Goal: Task Accomplishment & Management: Complete application form

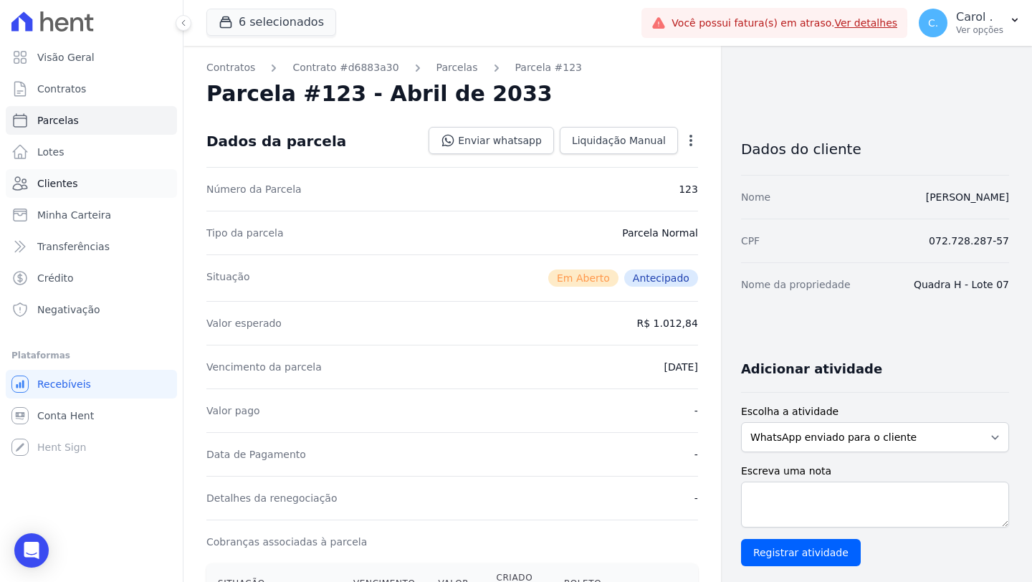
click at [113, 178] on link "Clientes" at bounding box center [91, 183] width 171 height 29
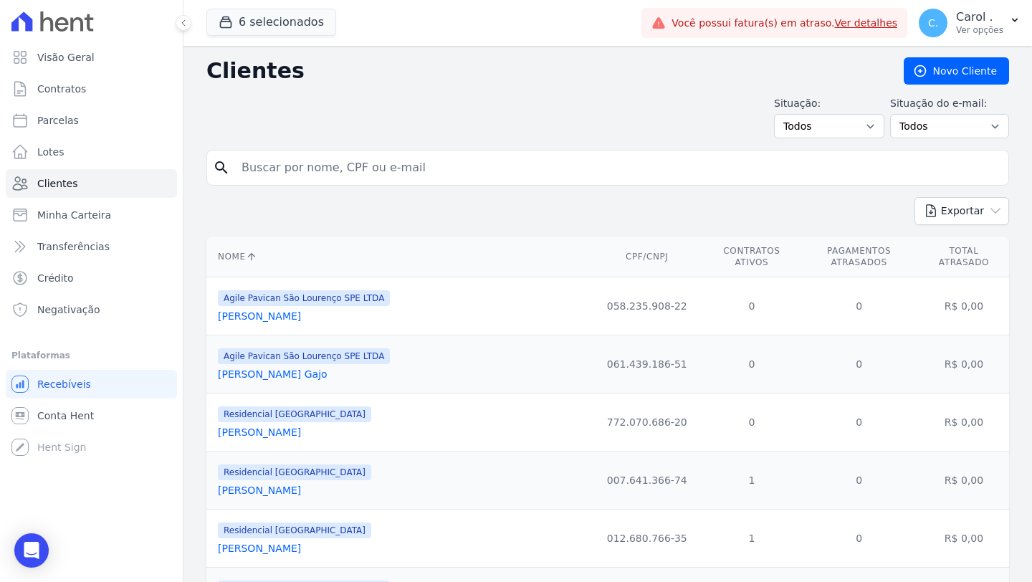
click at [318, 166] on input "search" at bounding box center [618, 167] width 770 height 29
type input "augat"
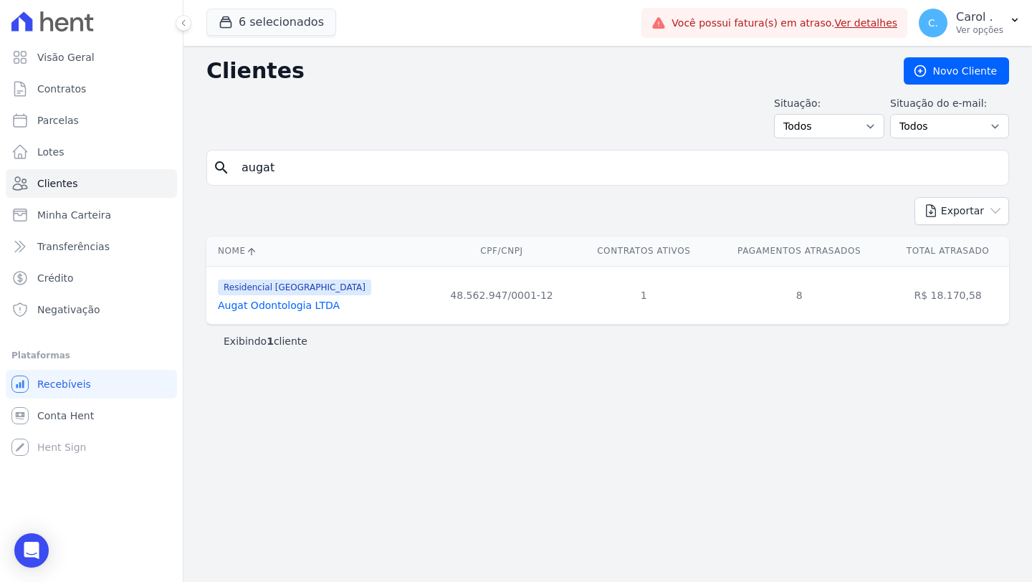
click at [329, 301] on link "Augat Odontologia LTDA" at bounding box center [279, 305] width 122 height 11
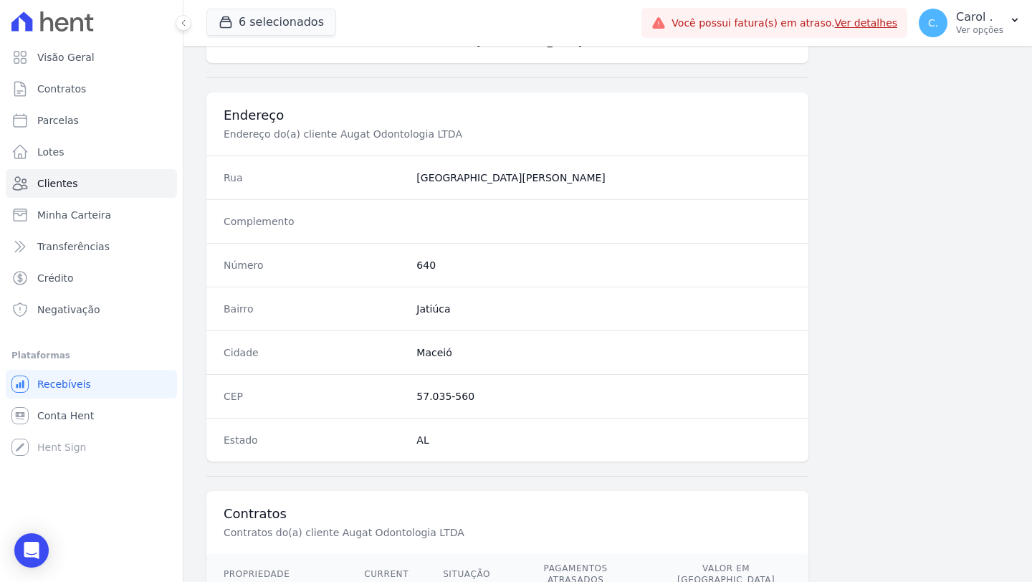
scroll to position [759, 0]
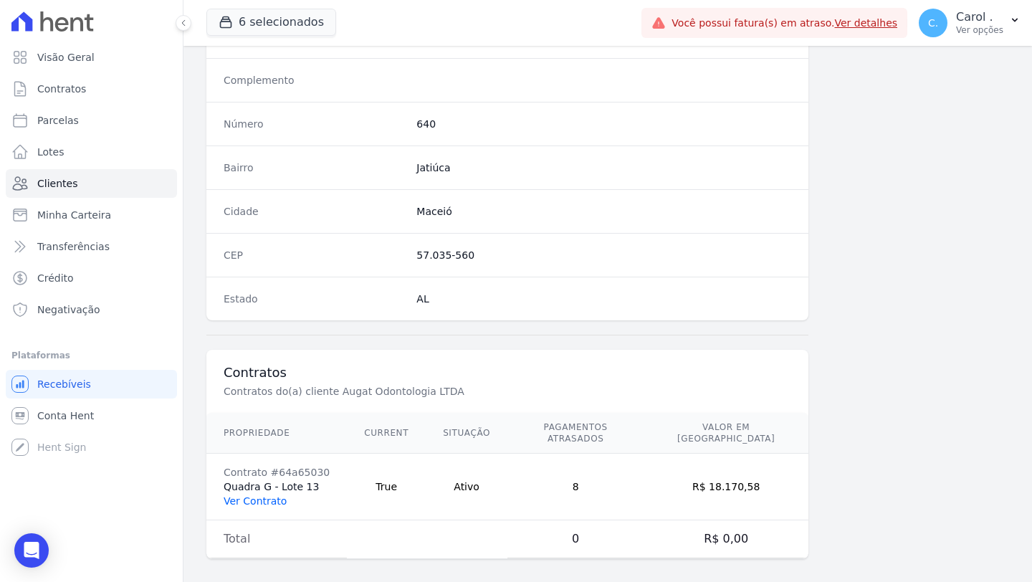
click at [247, 487] on link "Ver Contrato" at bounding box center [255, 500] width 63 height 11
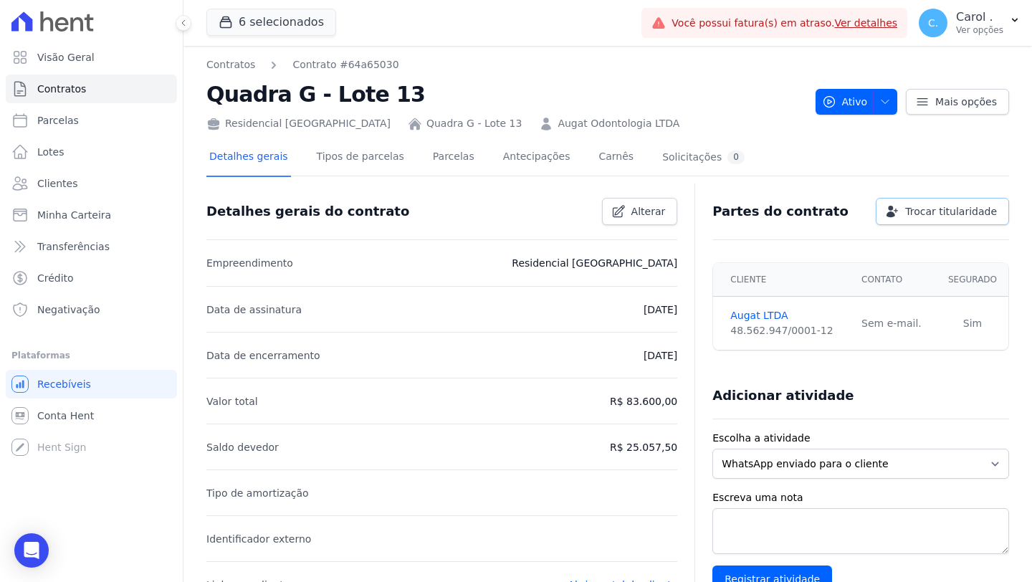
click at [808, 204] on span "Trocar titularidade" at bounding box center [951, 211] width 92 height 14
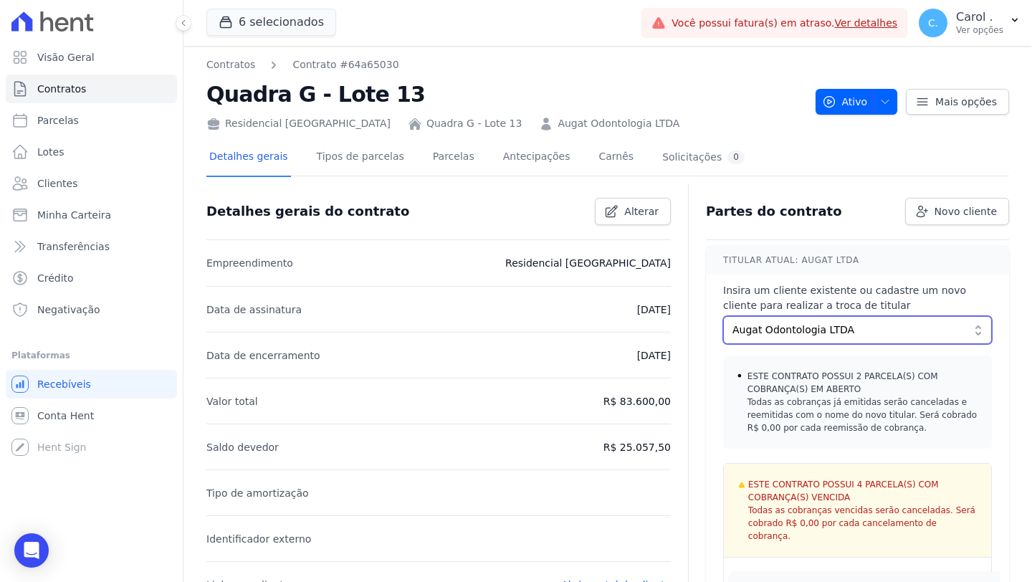
click at [808, 333] on span "Augat Odontologia LTDA" at bounding box center [847, 330] width 230 height 15
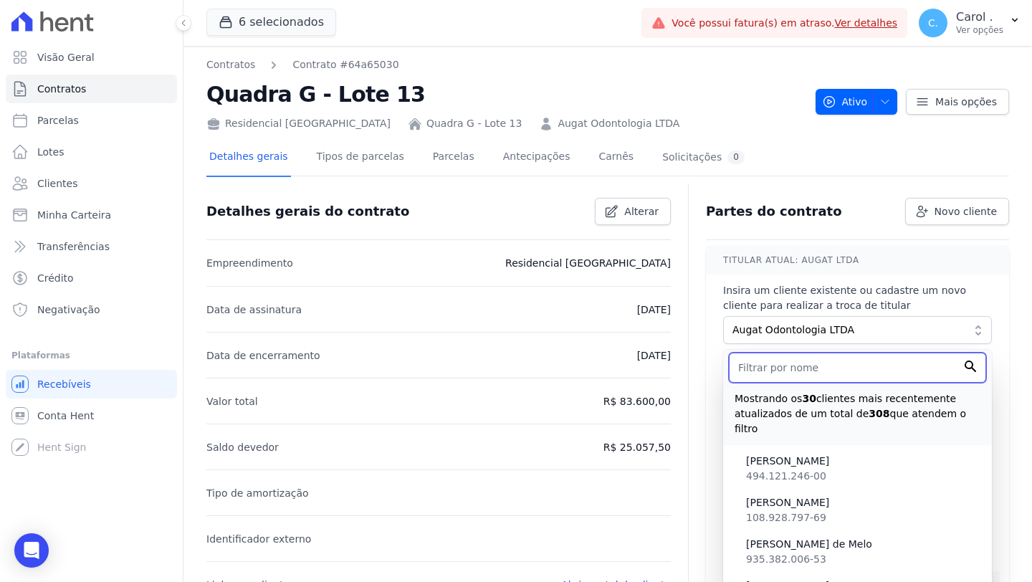
click at [808, 361] on input "text" at bounding box center [857, 368] width 257 height 30
click at [808, 254] on h4 "TITULAR ATUAL: Augat LTDA" at bounding box center [857, 260] width 303 height 29
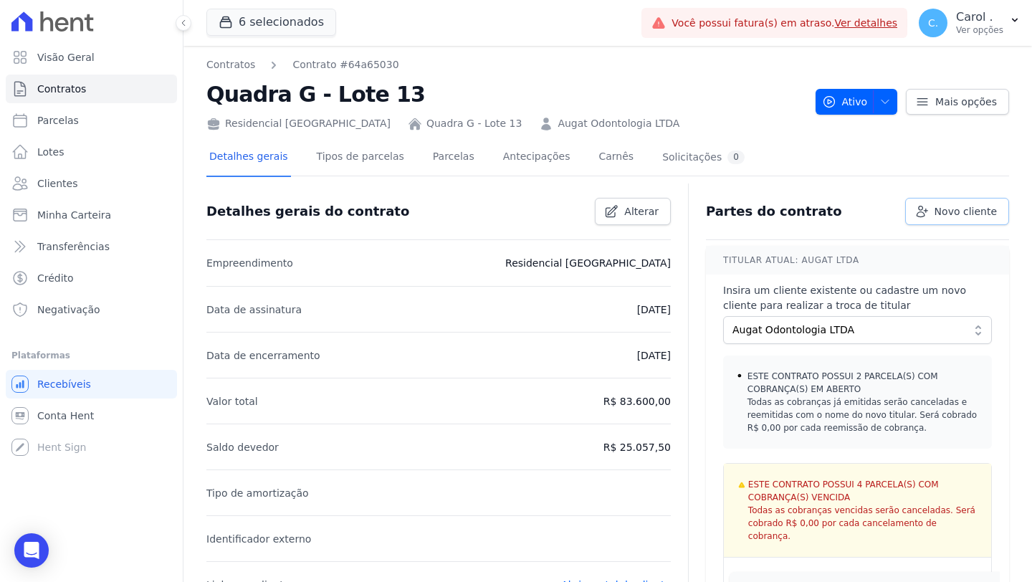
click at [808, 217] on span "Novo cliente" at bounding box center [966, 211] width 62 height 14
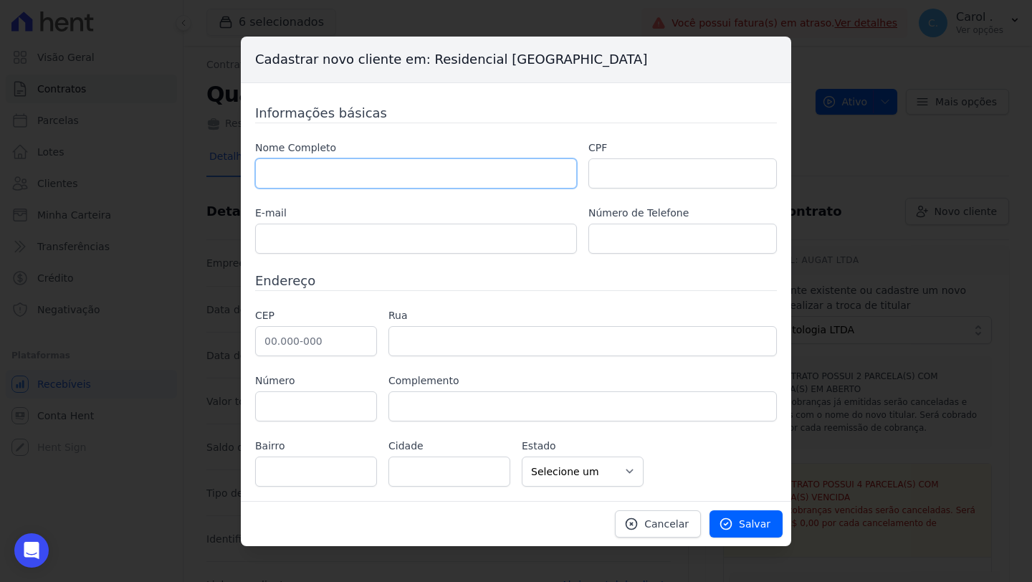
click at [402, 186] on input "text" at bounding box center [416, 173] width 322 height 30
click at [318, 171] on input "A" at bounding box center [416, 173] width 322 height 30
paste input "NDRÉ DE [PERSON_NAME],"
click at [443, 175] on input "[PERSON_NAME]," at bounding box center [416, 173] width 322 height 30
type input "[PERSON_NAME]"
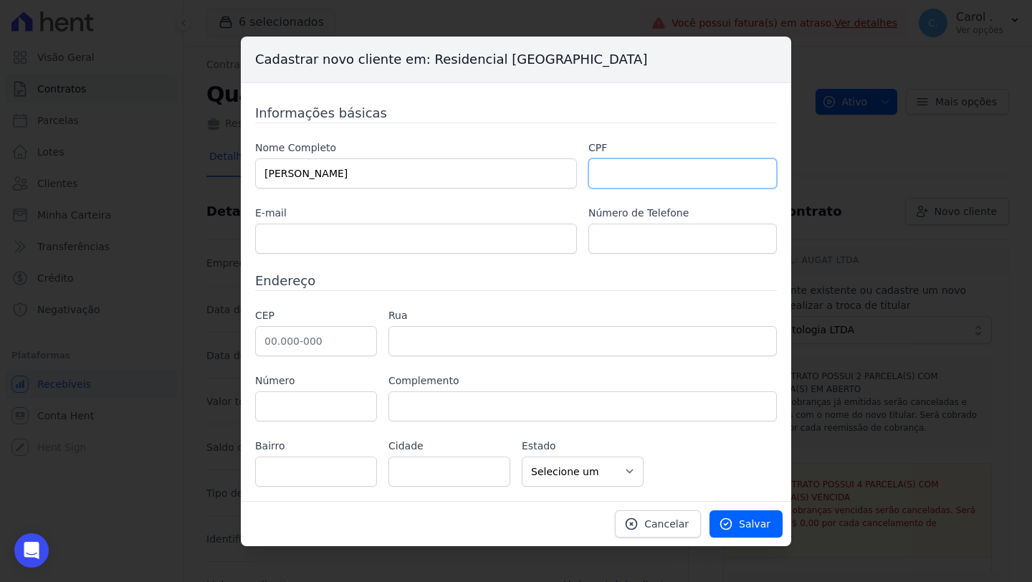
click at [611, 170] on input "text" at bounding box center [682, 173] width 188 height 30
paste input "092.776.496-23,"
type input "092.776.496-23"
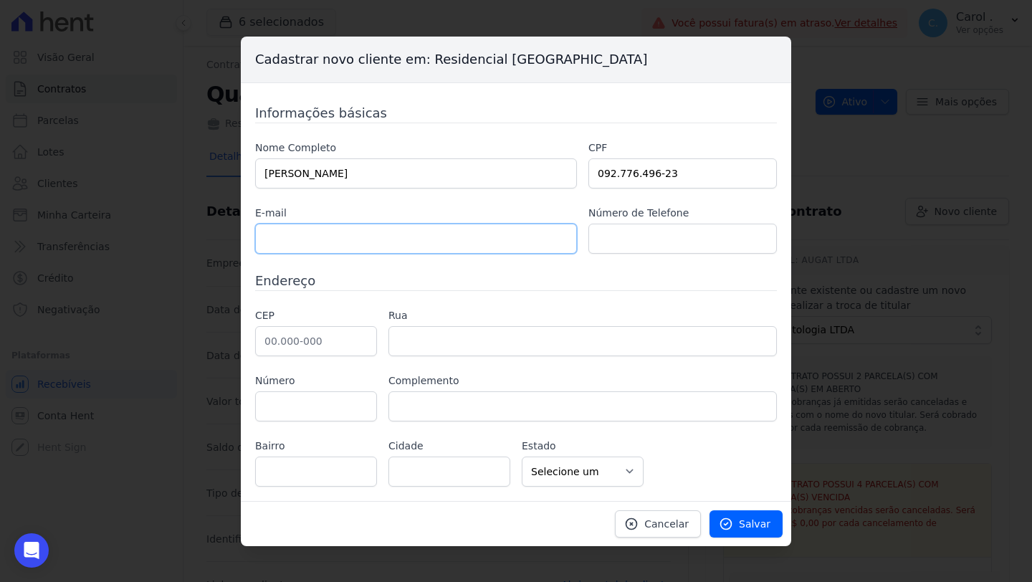
click at [421, 244] on input "text" at bounding box center [416, 239] width 322 height 30
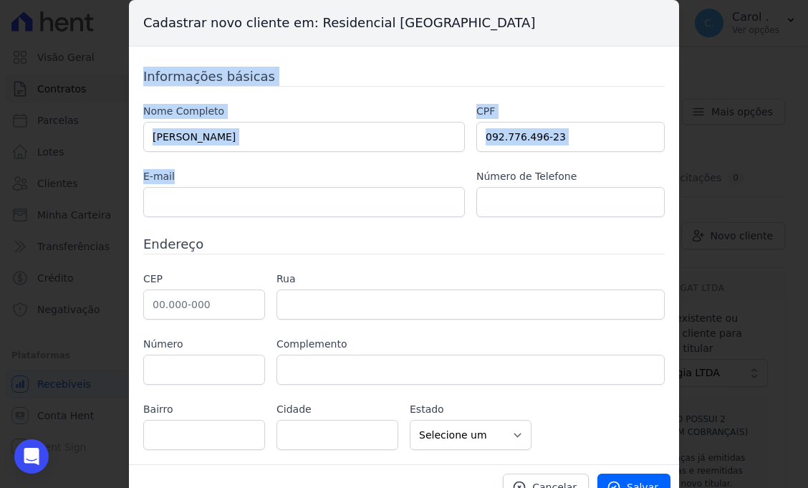
drag, startPoint x: 92, startPoint y: 76, endPoint x: 340, endPoint y: 211, distance: 283.2
click at [340, 211] on div "Cadastrar novo cliente em: Residencial [GEOGRAPHIC_DATA] Informações básicas No…" at bounding box center [404, 244] width 808 height 488
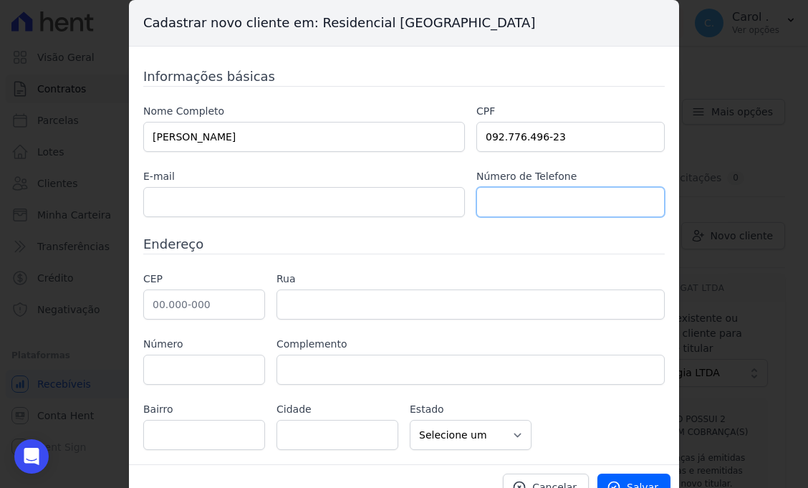
click at [479, 200] on input "text" at bounding box center [571, 202] width 188 height 30
type input "3"
type input "[PHONE_NUMBER]"
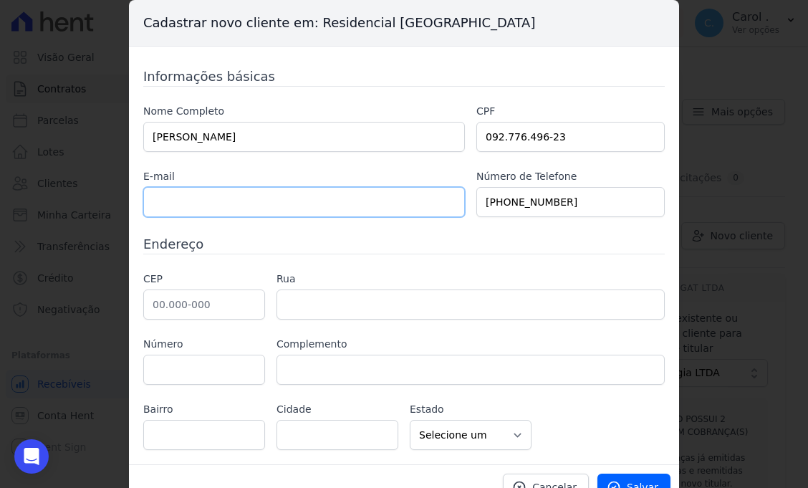
click at [181, 202] on input "text" at bounding box center [304, 202] width 322 height 30
click at [187, 202] on input "text" at bounding box center [304, 202] width 322 height 30
paste input "[EMAIL_ADDRESS][DOMAIN_NAME]"
type input "[EMAIL_ADDRESS][DOMAIN_NAME]"
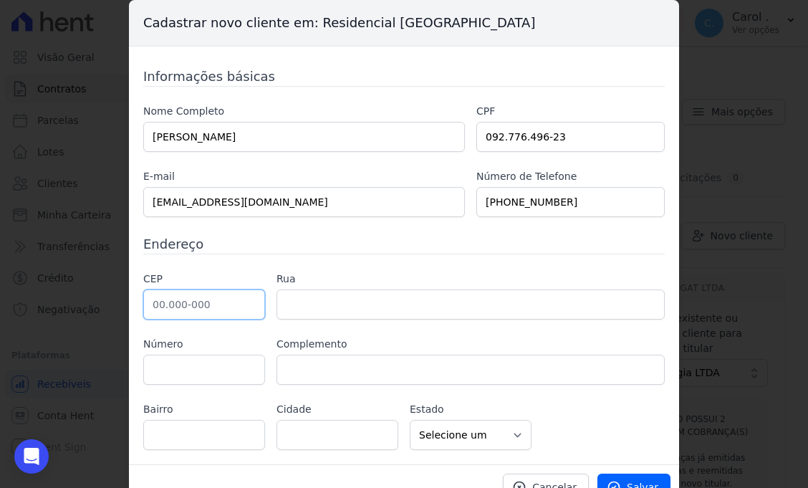
click at [199, 303] on input "text" at bounding box center [204, 305] width 122 height 30
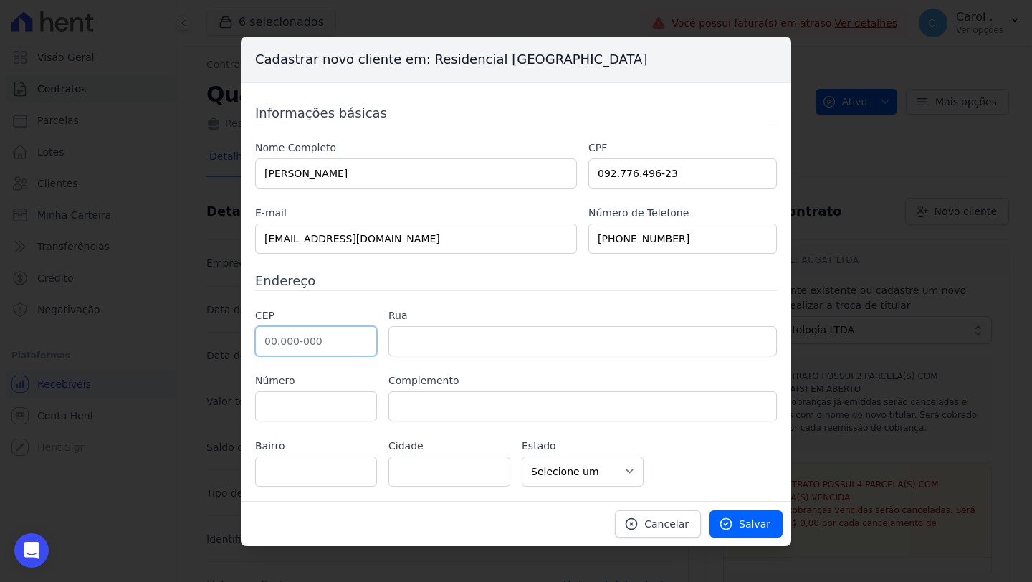
click at [314, 340] on input "text" at bounding box center [316, 341] width 122 height 30
paste input "64.049-040"
type input "64.049-040"
click at [398, 380] on label "Complemento" at bounding box center [582, 380] width 388 height 15
type input "Rua Professor [PERSON_NAME]"
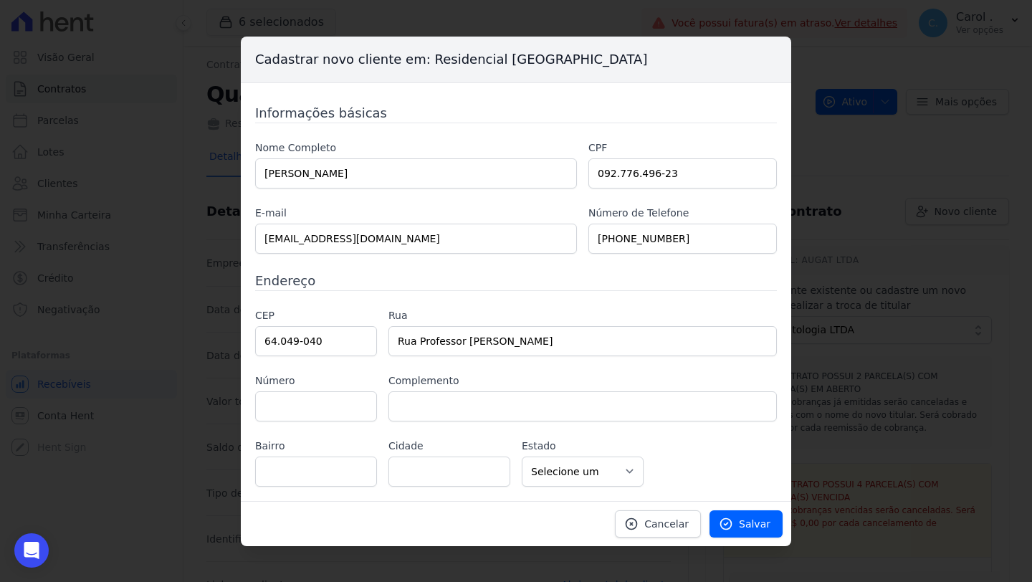
type input "Jóquei"
type input "Teresina"
select select "PI"
click at [314, 401] on input "text" at bounding box center [316, 406] width 122 height 30
click at [315, 406] on input "text" at bounding box center [316, 406] width 122 height 30
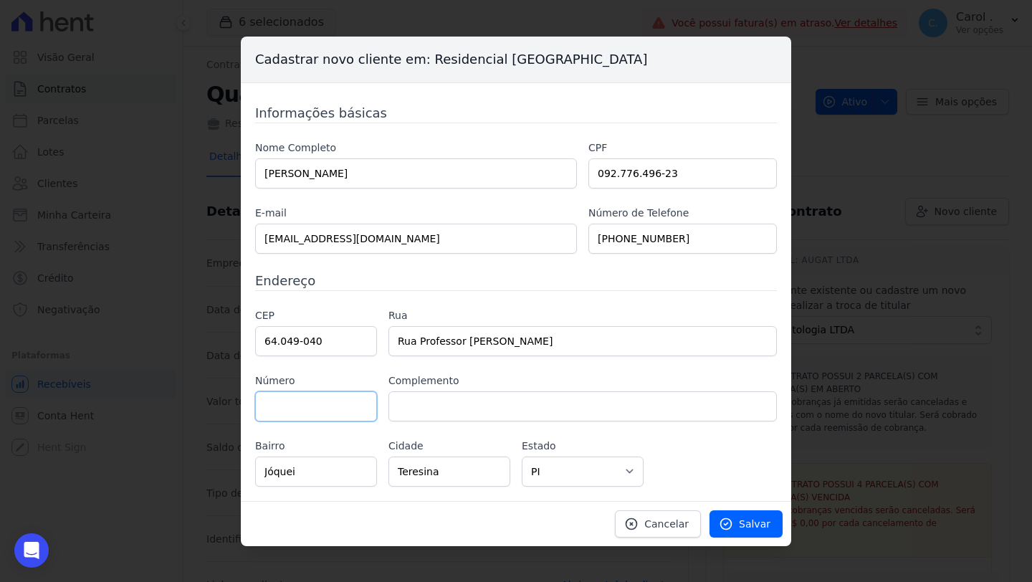
click at [352, 406] on input "text" at bounding box center [316, 406] width 122 height 30
paste input "02035"
type input "02035"
click at [416, 403] on input "text" at bounding box center [582, 406] width 388 height 30
click at [486, 411] on input "apartamento 122" at bounding box center [582, 406] width 388 height 30
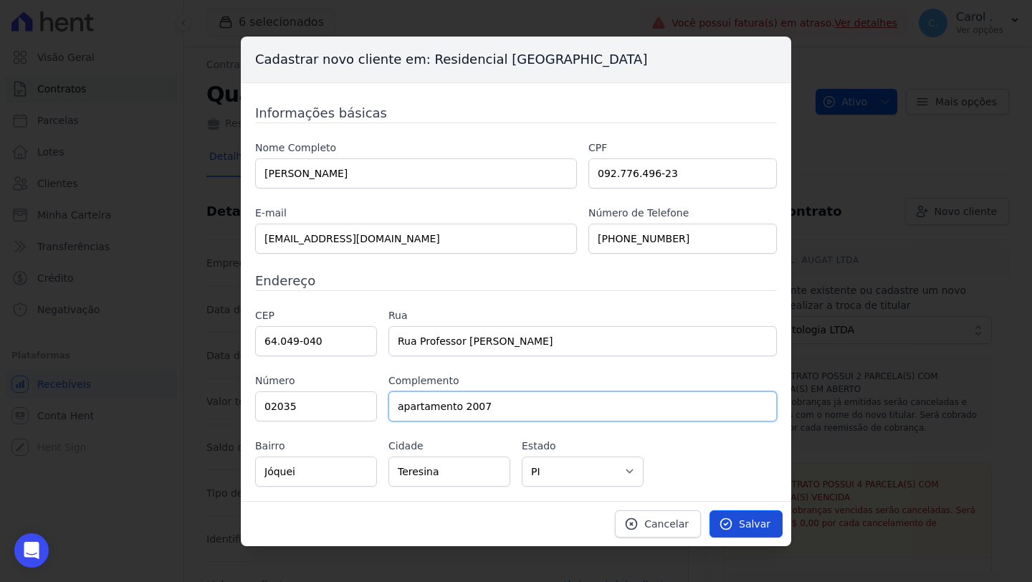
type input "apartamento 2007"
click at [758, 487] on span "Salvar" at bounding box center [755, 524] width 32 height 14
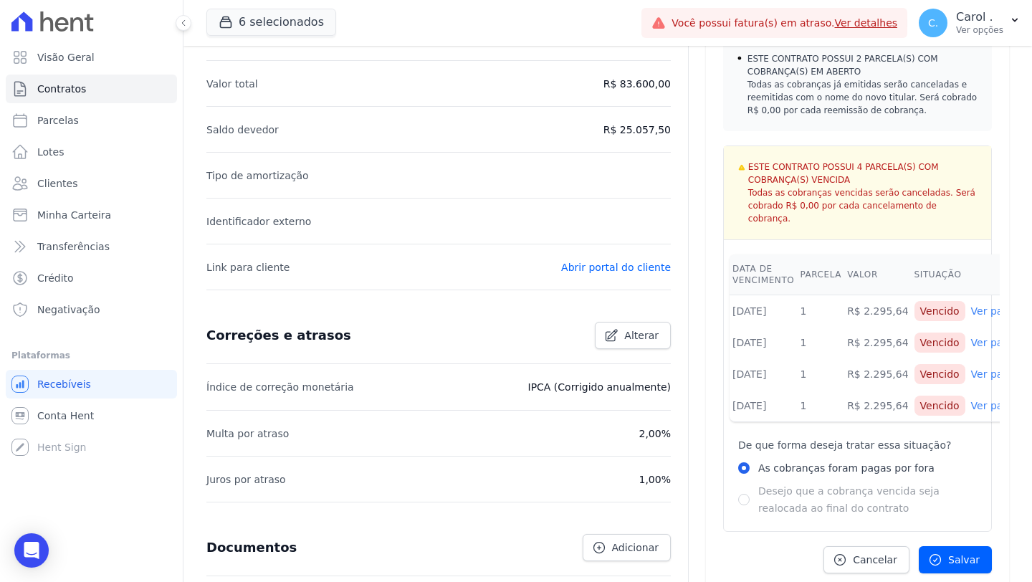
scroll to position [320, 0]
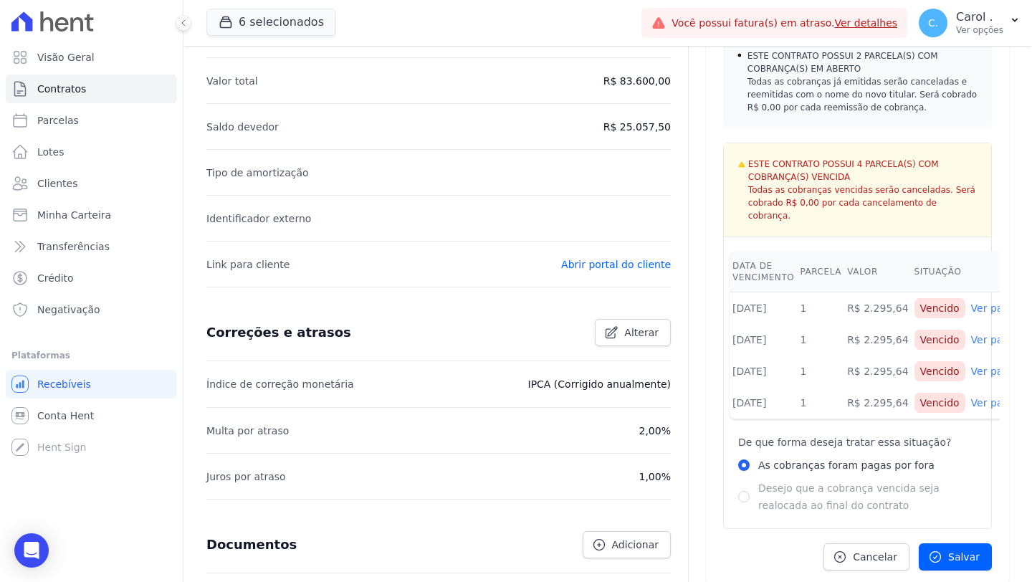
click at [740, 487] on div "Desejo que a cobrança vencida seja realocada ao final do contrato" at bounding box center [857, 496] width 239 height 34
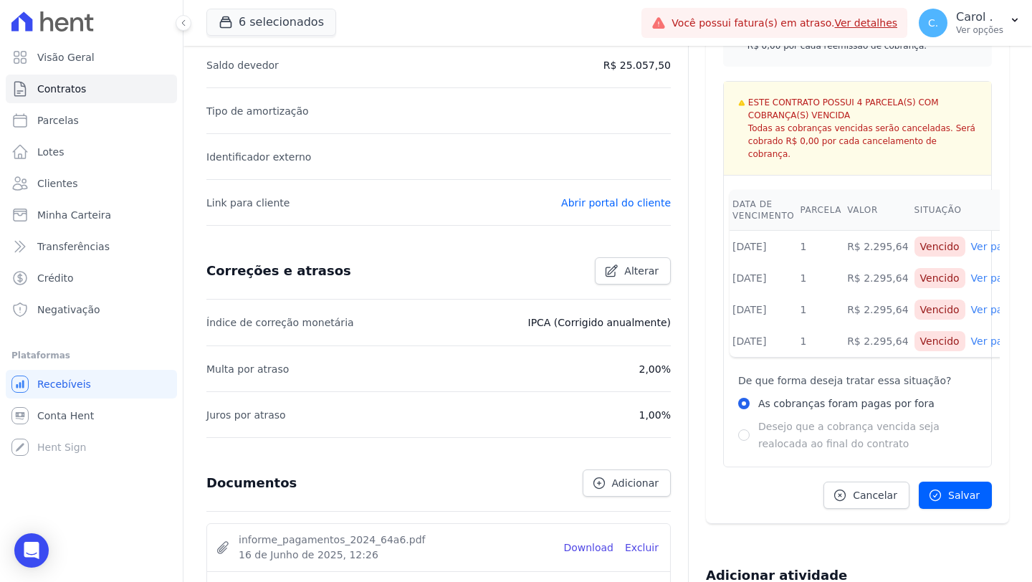
scroll to position [386, 0]
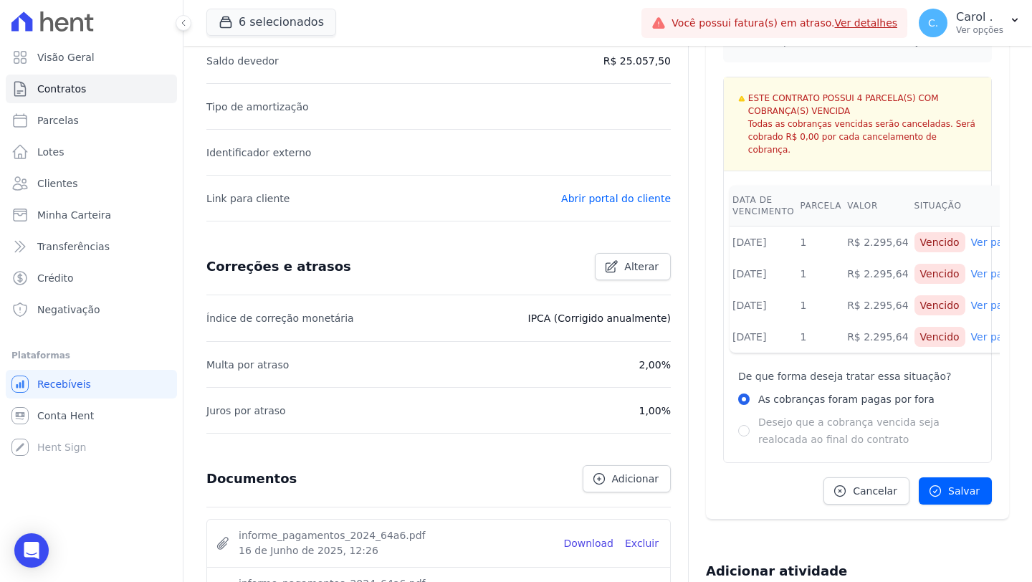
click at [748, 414] on div "Desejo que a cobrança vencida seja realocada ao final do contrato" at bounding box center [857, 431] width 239 height 34
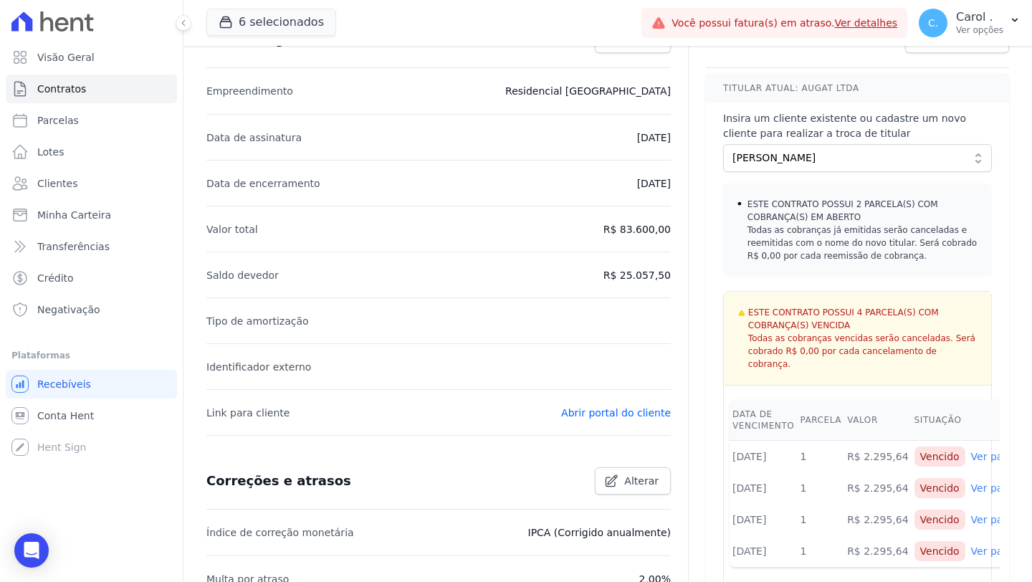
scroll to position [174, 0]
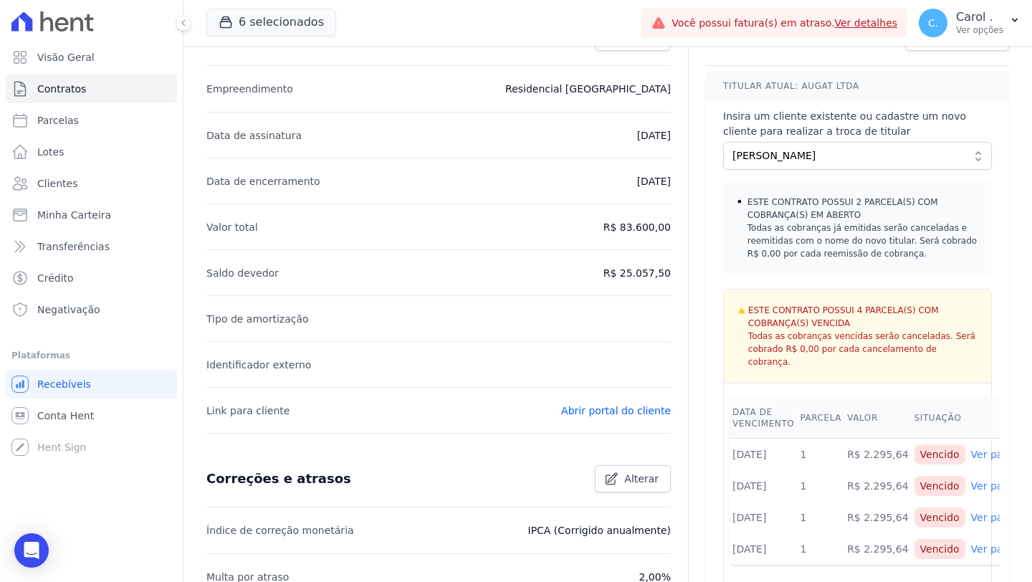
click at [744, 302] on div "ESTE CONTRATO POSSUI 4 PARCELA(S) COM COBRANÇA(S) VENCIDA Todas as cobranças ve…" at bounding box center [857, 337] width 267 height 94
click at [768, 226] on span "Todas as cobranças já emitidas serão canceladas e reemitidas com o nome do novo…" at bounding box center [863, 240] width 230 height 39
click at [775, 212] on span "ESTE CONTRATO POSSUI 2 PARCELA(S) COM COBRANÇA(S) EM ABERTO" at bounding box center [863, 209] width 230 height 26
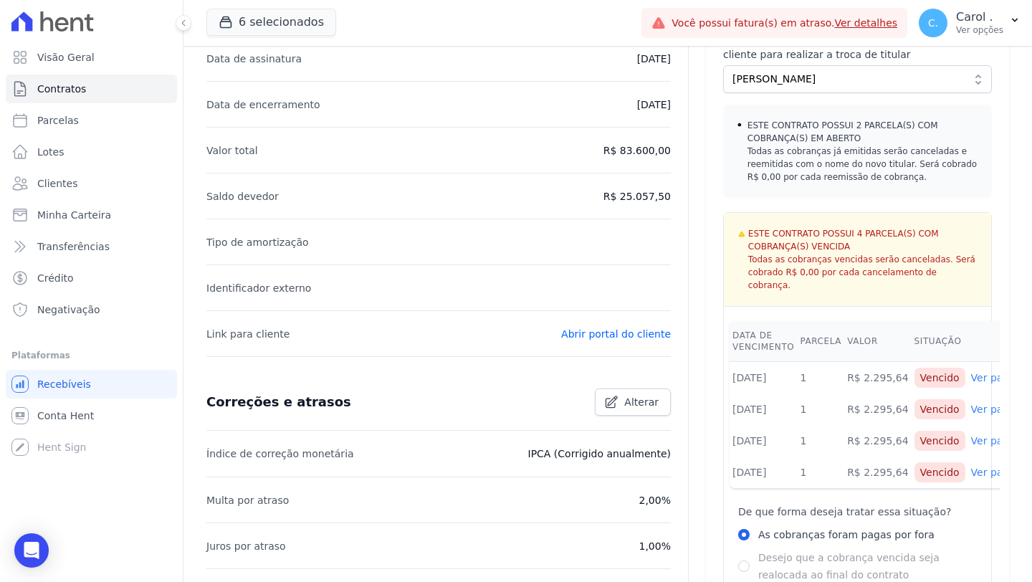
scroll to position [266, 0]
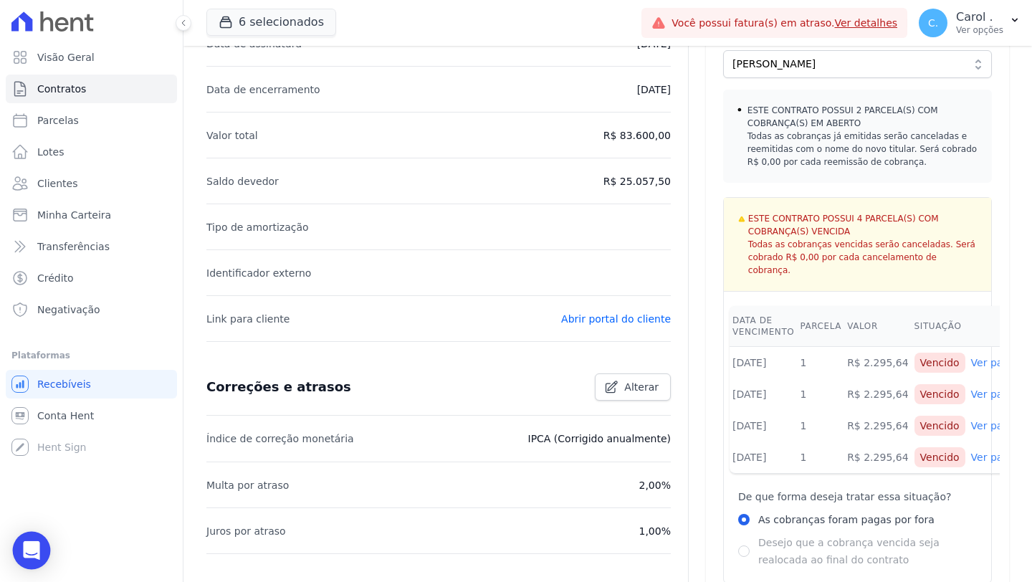
click at [39, 487] on div "Open Intercom Messenger" at bounding box center [32, 551] width 38 height 38
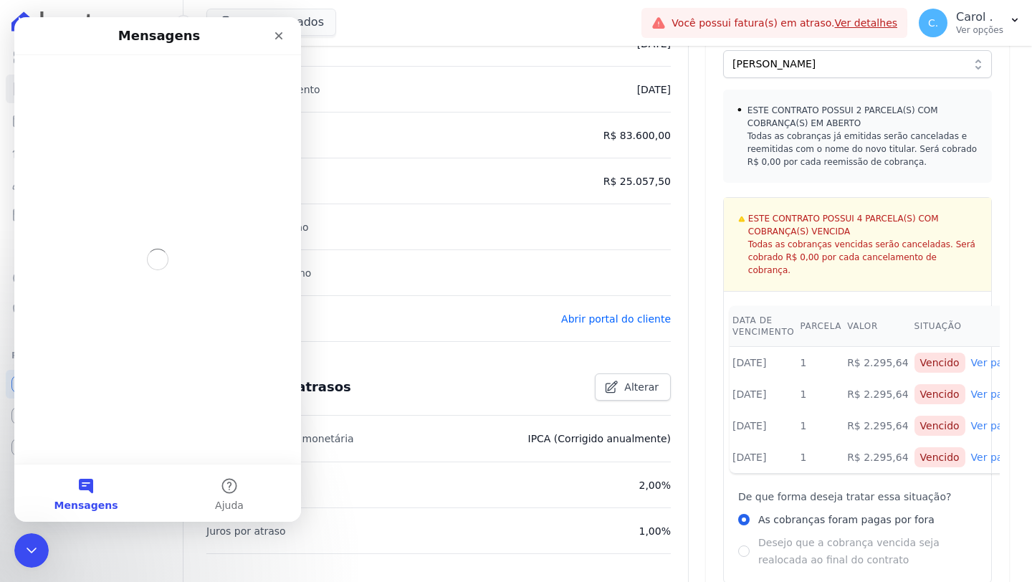
scroll to position [0, 0]
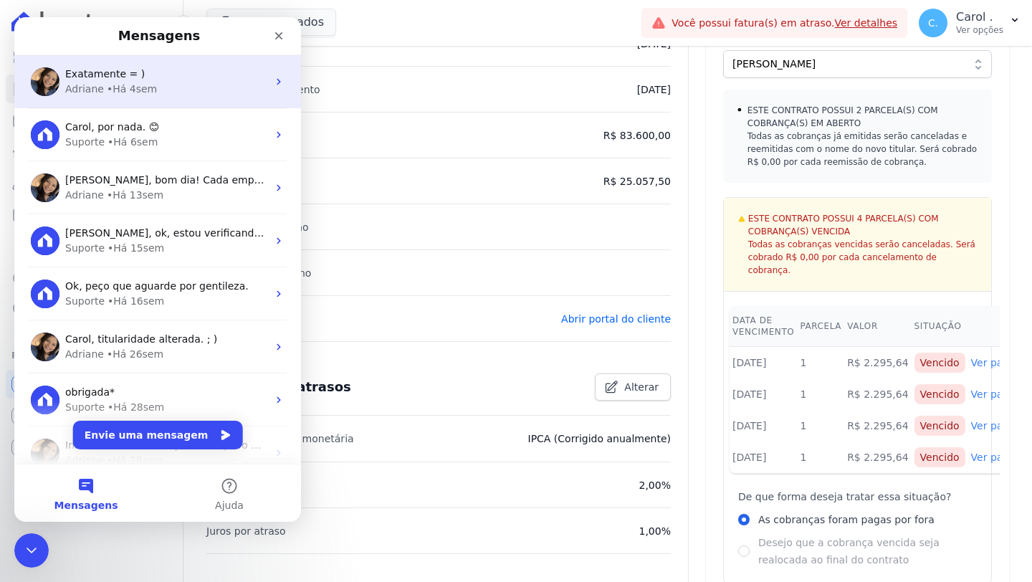
click at [151, 86] on div "• Há 4sem" at bounding box center [132, 89] width 50 height 15
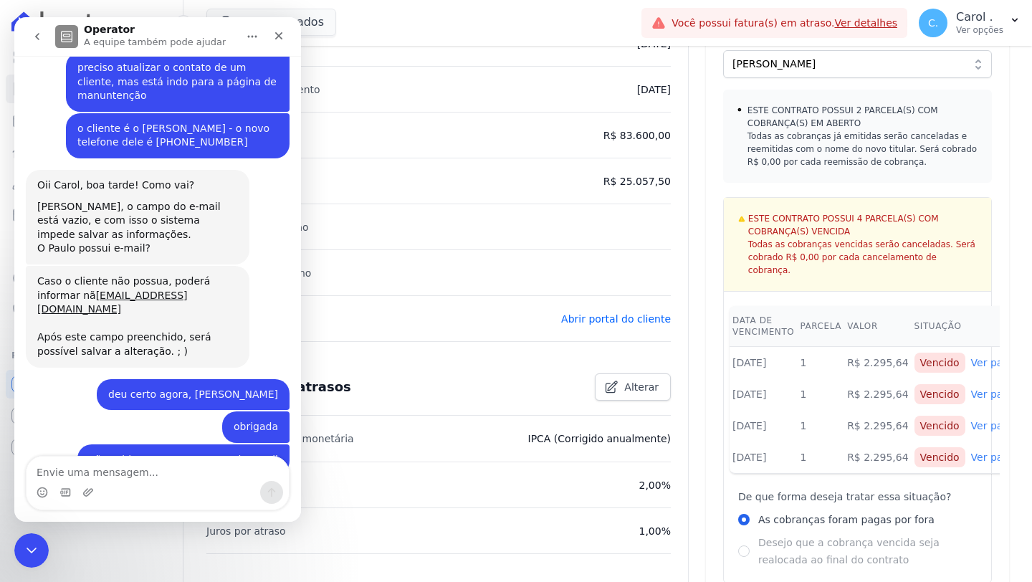
scroll to position [7098, 0]
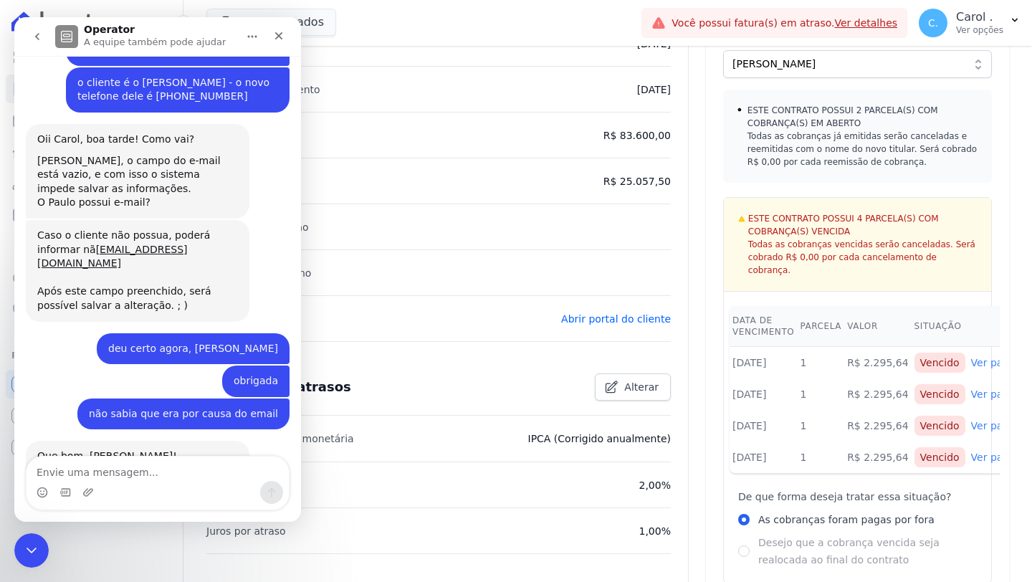
click at [111, 464] on textarea "Envie uma mensagem..." at bounding box center [158, 469] width 262 height 24
type textarea "[PERSON_NAME], bom dia! Tudo bem?"
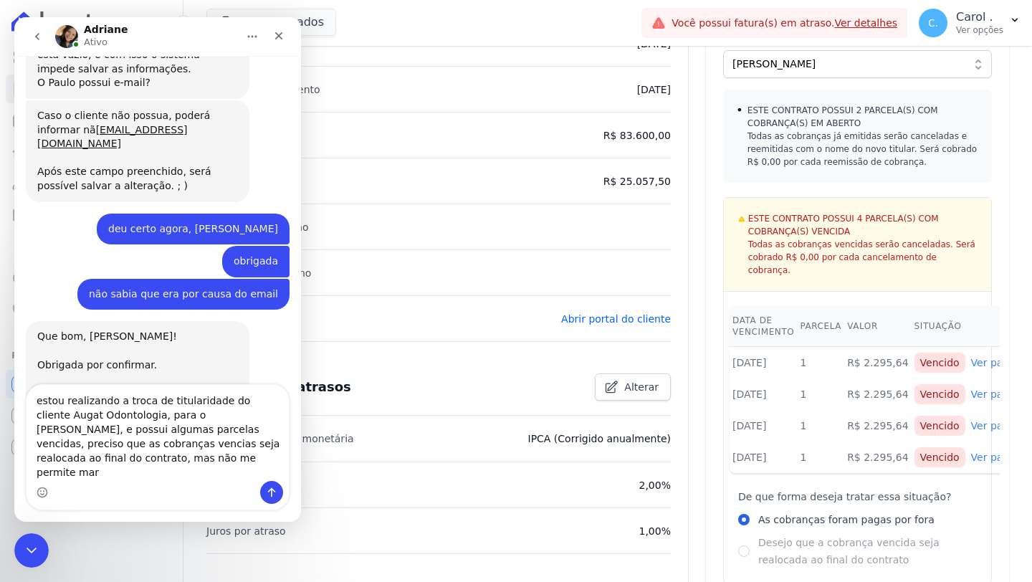
scroll to position [7273, 0]
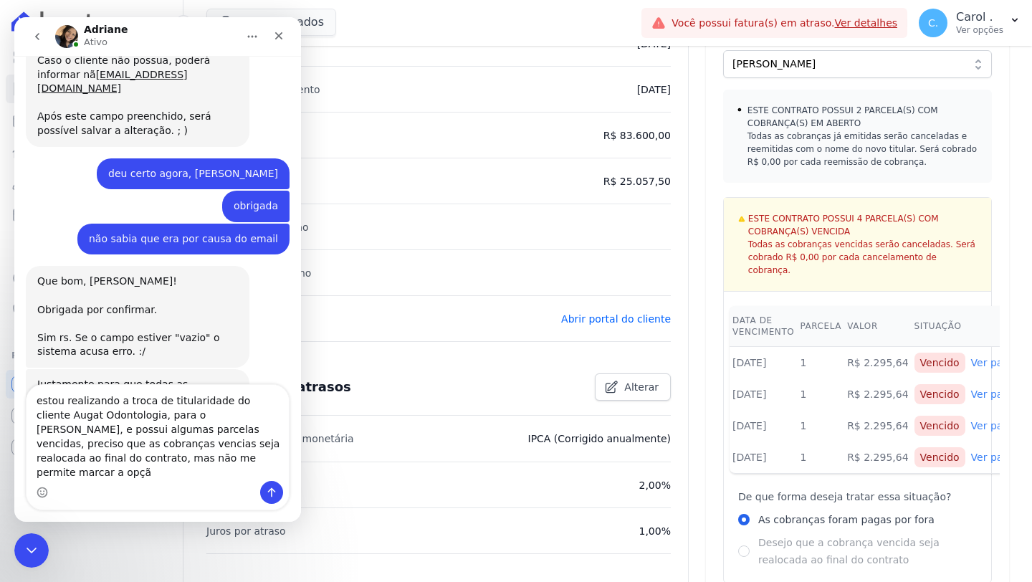
type textarea "estou realizando a troca de titularidade do cliente Augat Odontologia, para o […"
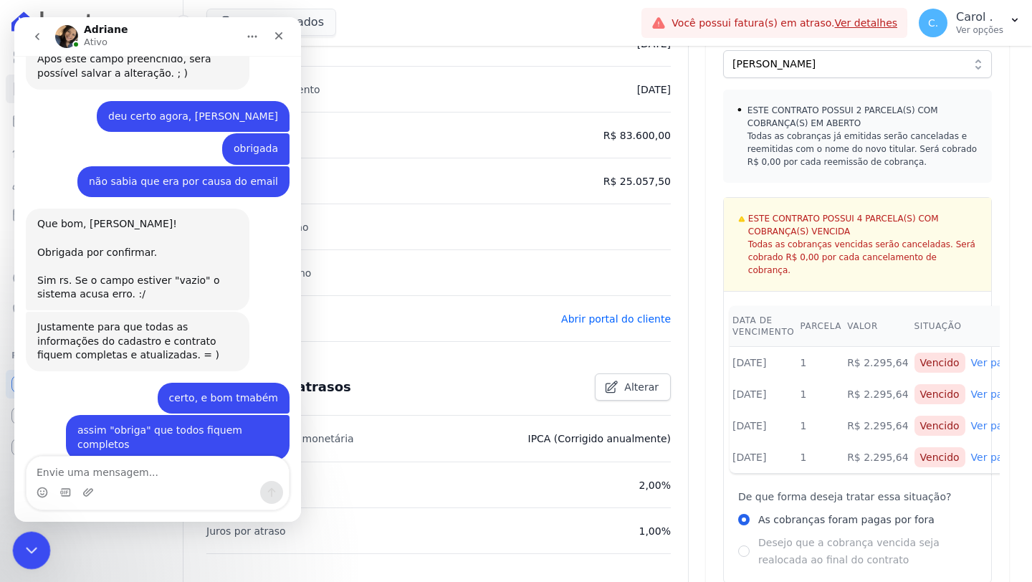
scroll to position [7333, 0]
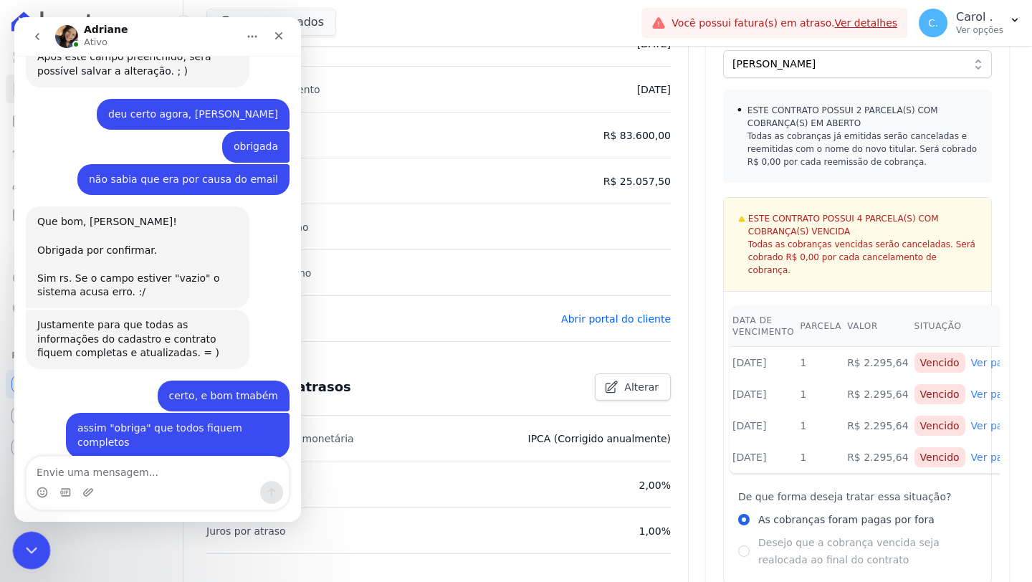
drag, startPoint x: 19, startPoint y: 550, endPoint x: 462, endPoint y: 930, distance: 583.4
click at [19, 487] on div "Encerramento do Messenger da Intercom" at bounding box center [29, 548] width 34 height 34
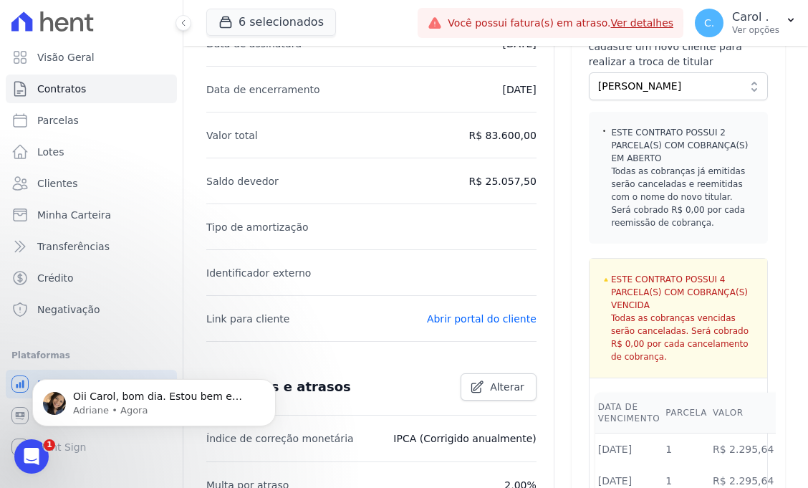
scroll to position [7411, 0]
click at [191, 413] on p "Adriane • Há 1min" at bounding box center [165, 410] width 185 height 13
click at [178, 406] on div "Visão Geral Contratos [GEOGRAPHIC_DATA] Lotes Clientes Minha Carteira Transferê…" at bounding box center [91, 244] width 183 height 488
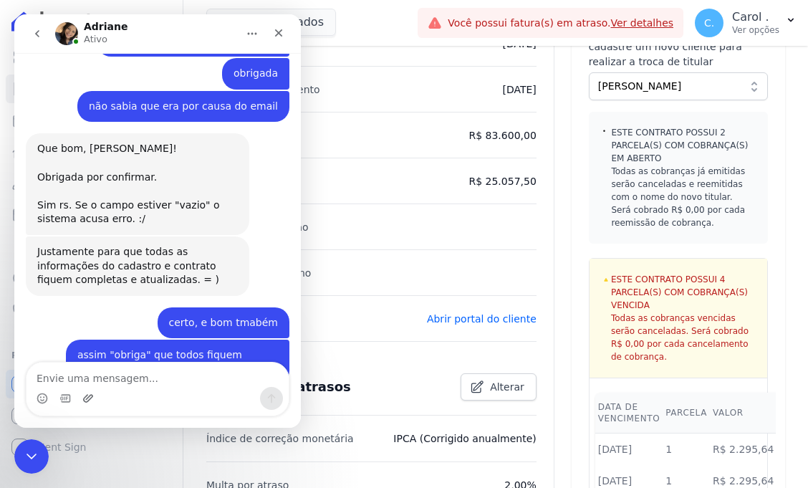
scroll to position [7435, 0]
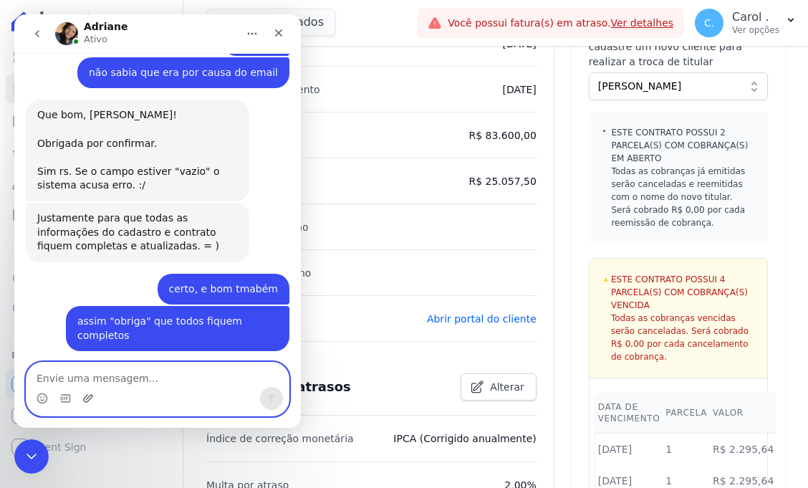
click at [86, 399] on icon "Upload do anexo" at bounding box center [88, 398] width 10 height 8
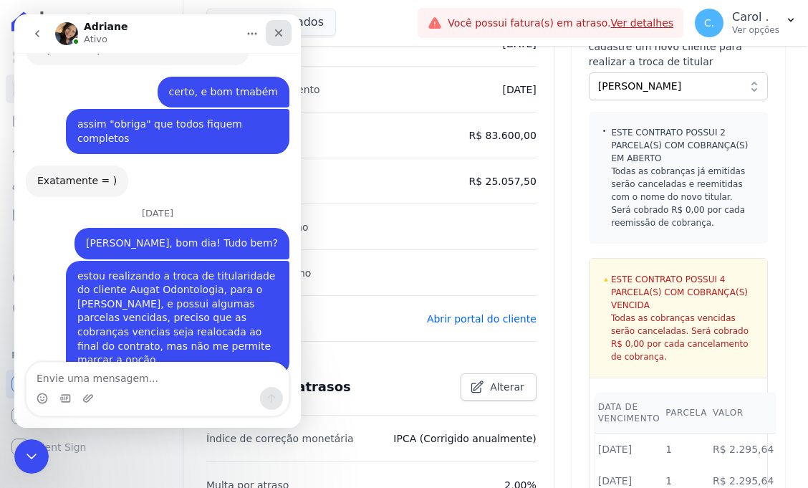
click at [282, 33] on icon "Fechar" at bounding box center [278, 32] width 11 height 11
